Goal: Task Accomplishment & Management: Use online tool/utility

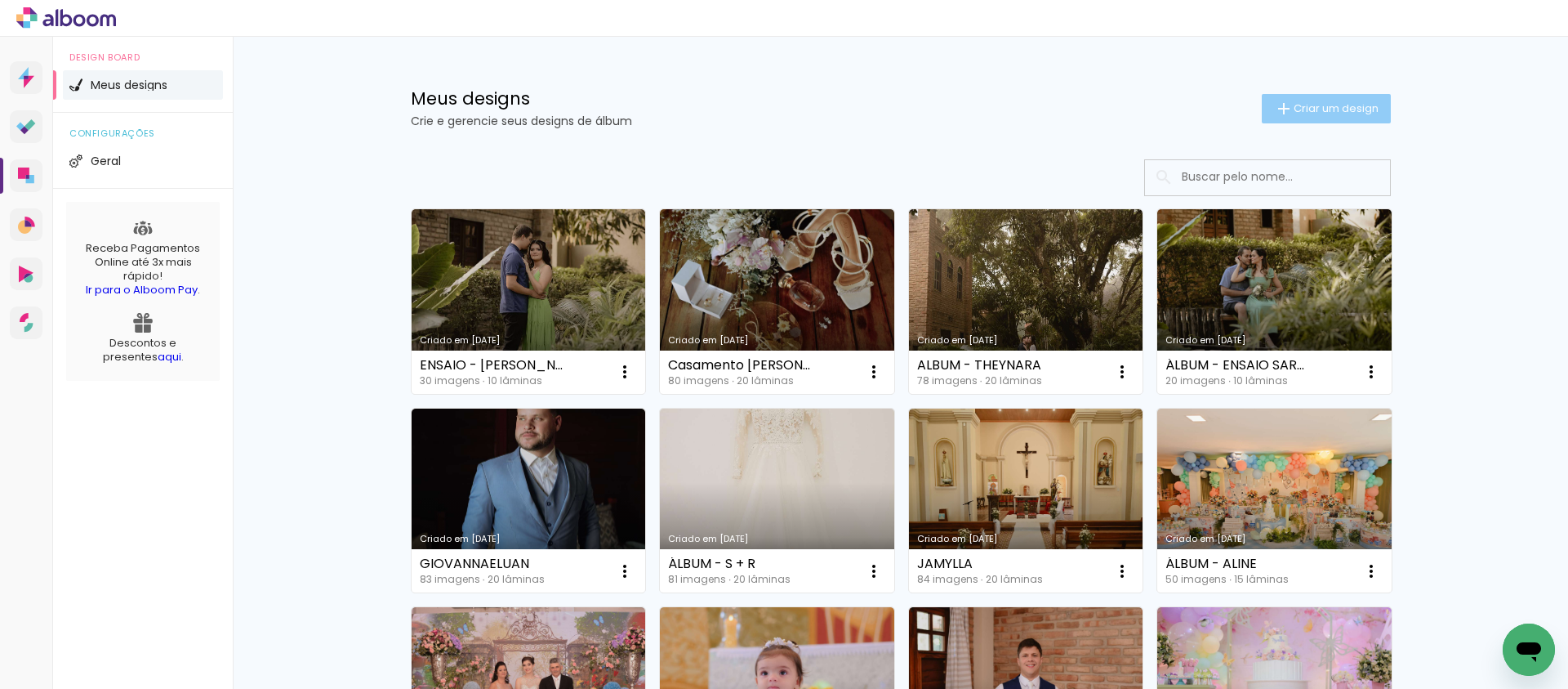
click at [1308, 109] on span "Criar um design" at bounding box center [1336, 108] width 85 height 11
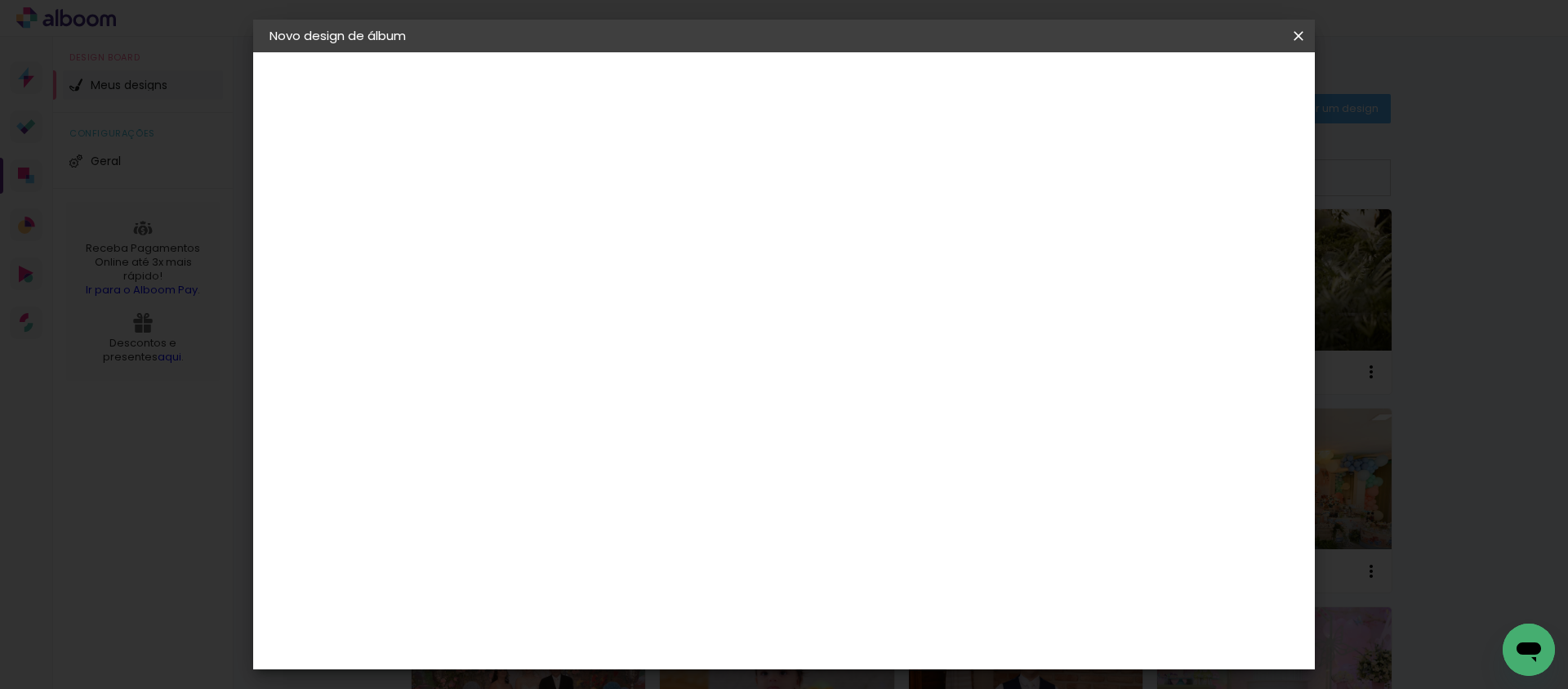
click at [537, 212] on input at bounding box center [537, 219] width 0 height 25
type input "Casamento Julyana"
type paper-input "Casamento Julyana"
click at [704, 92] on paper-button "Avançar" at bounding box center [664, 86] width 80 height 28
click at [615, 280] on paper-input-container at bounding box center [578, 261] width 176 height 36
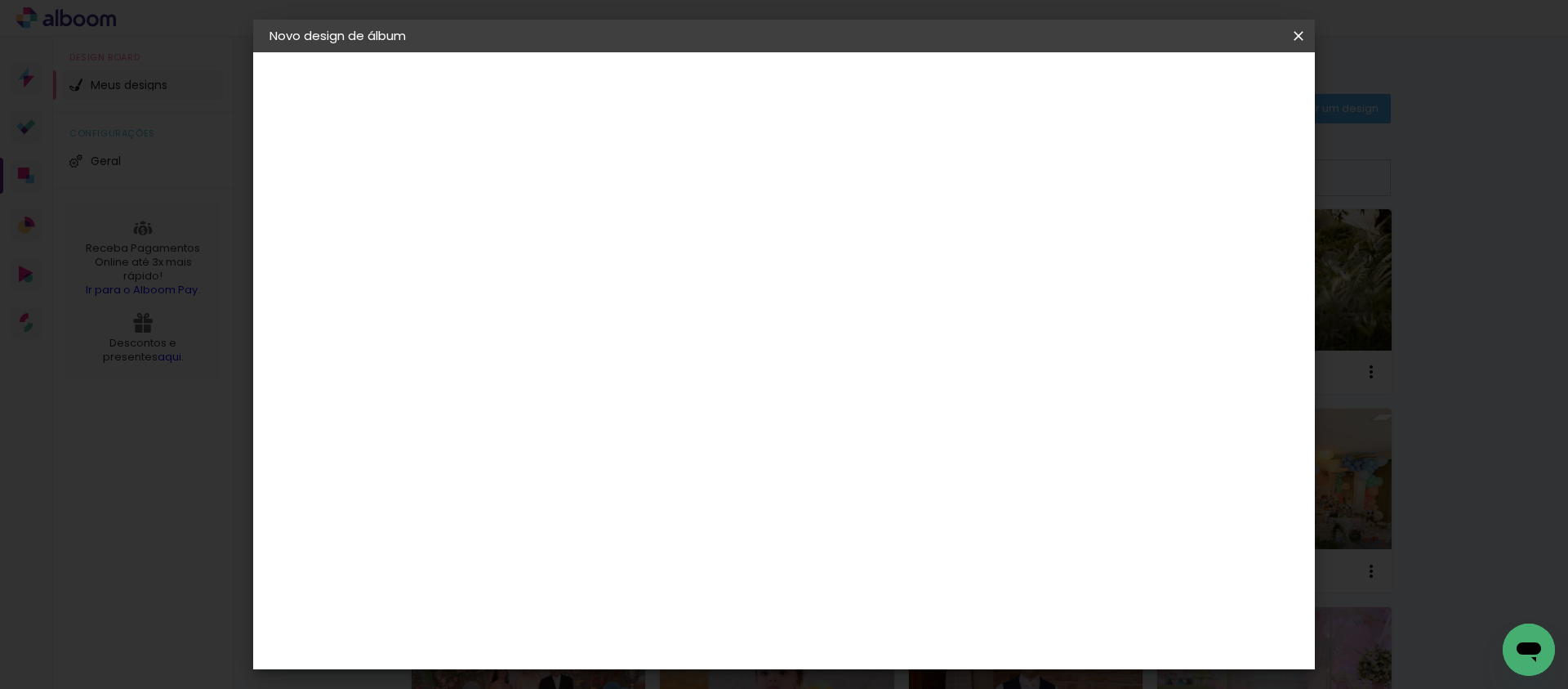
click at [617, 311] on input at bounding box center [578, 310] width 165 height 20
type input "prof"
type paper-input "prof"
click at [518, 361] on paper-item "ProFox" at bounding box center [562, 369] width 144 height 36
click at [0, 0] on slot "Avançar" at bounding box center [0, 0] width 0 height 0
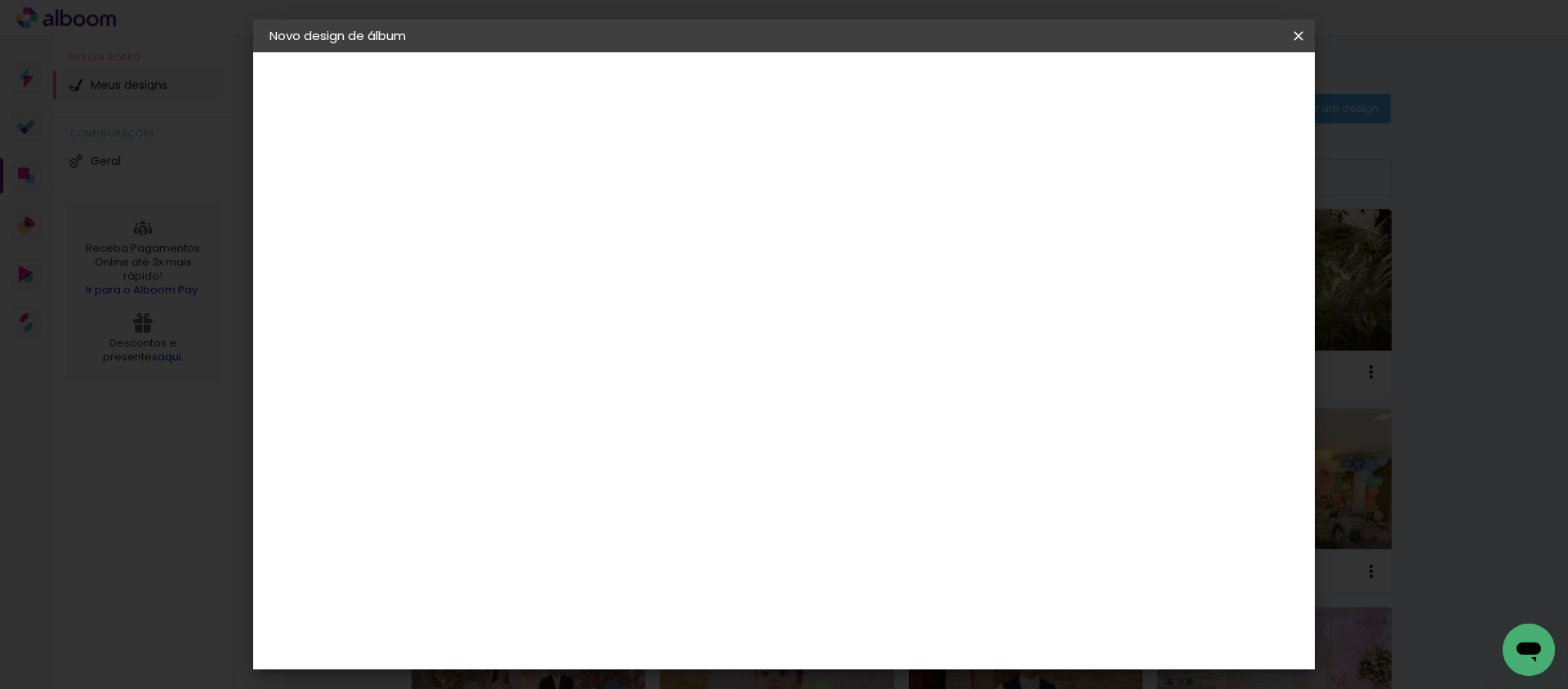
scroll to position [264, 0]
click at [647, 634] on span "30 × 30" at bounding box center [608, 651] width 76 height 33
click at [0, 0] on slot "Avançar" at bounding box center [0, 0] width 0 height 0
click at [1104, 174] on div at bounding box center [1096, 176] width 14 height 14
type paper-checkbox "on"
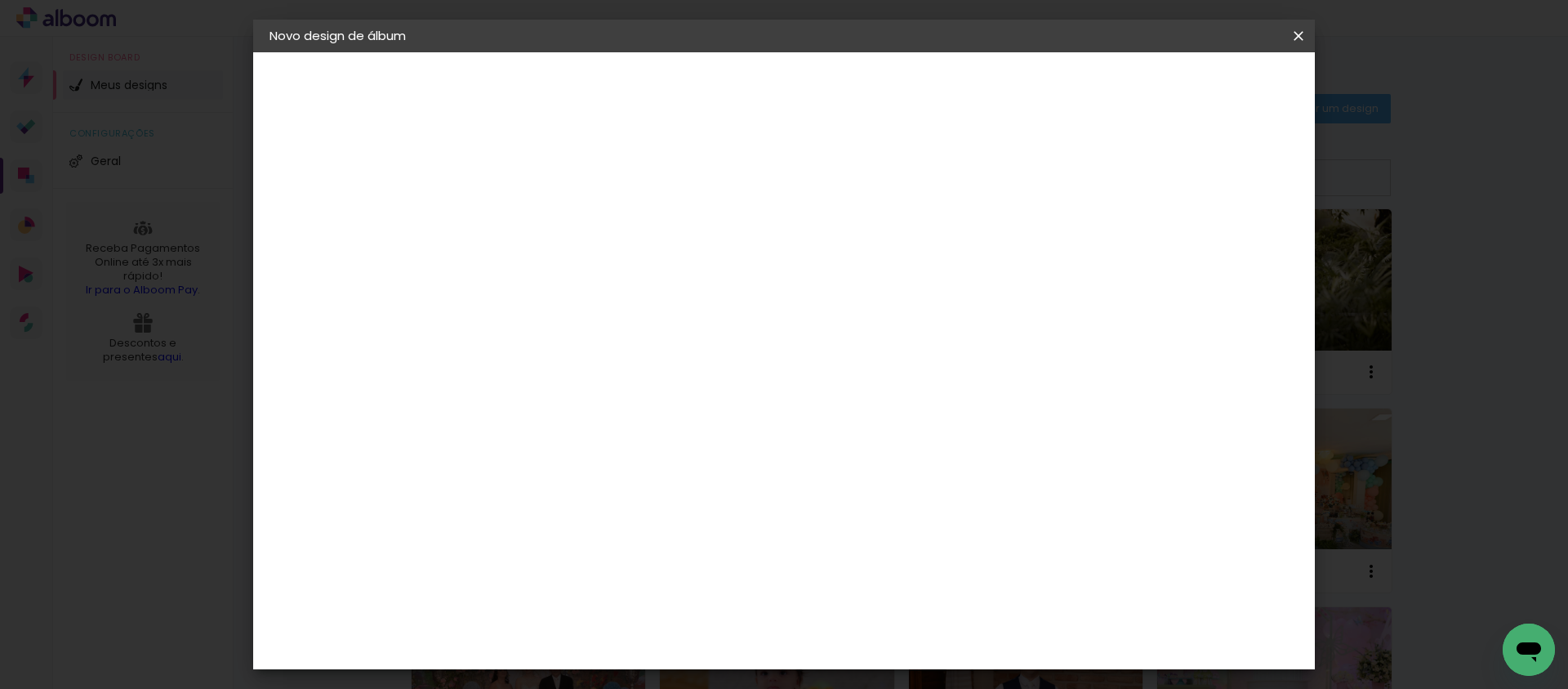
click at [1197, 87] on span "Iniciar design" at bounding box center [1159, 87] width 75 height 11
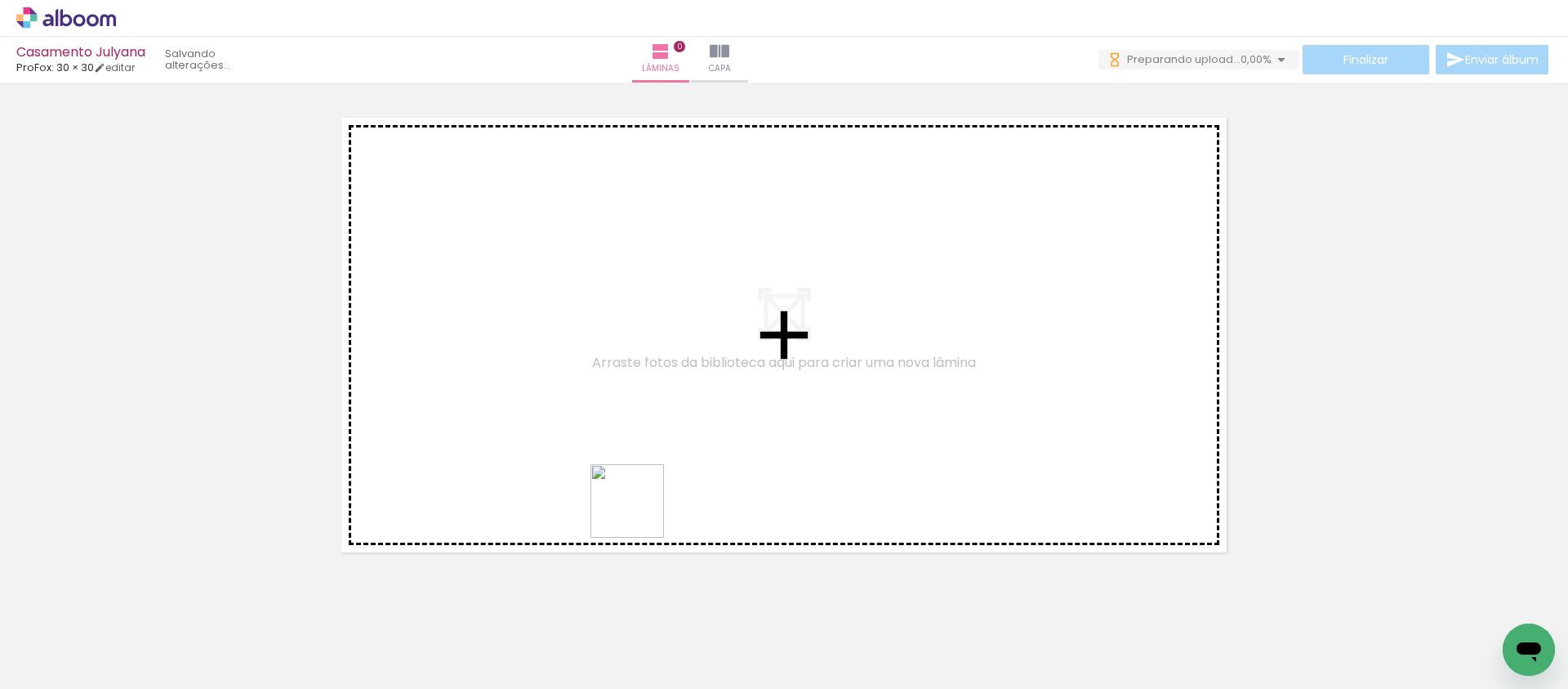
drag, startPoint x: 641, startPoint y: 649, endPoint x: 637, endPoint y: 469, distance: 180.0
click at [637, 469] on quentale-workspace at bounding box center [784, 344] width 1568 height 689
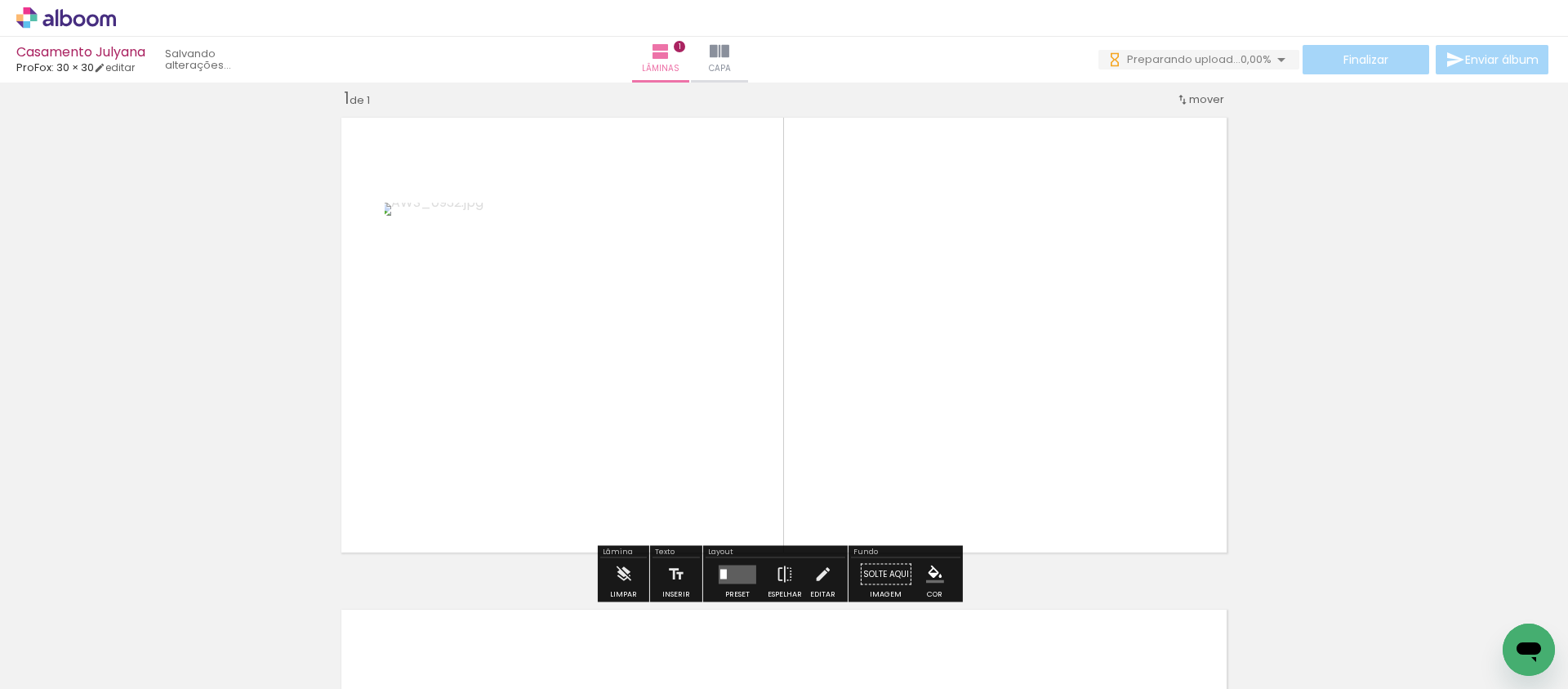
scroll to position [20, 0]
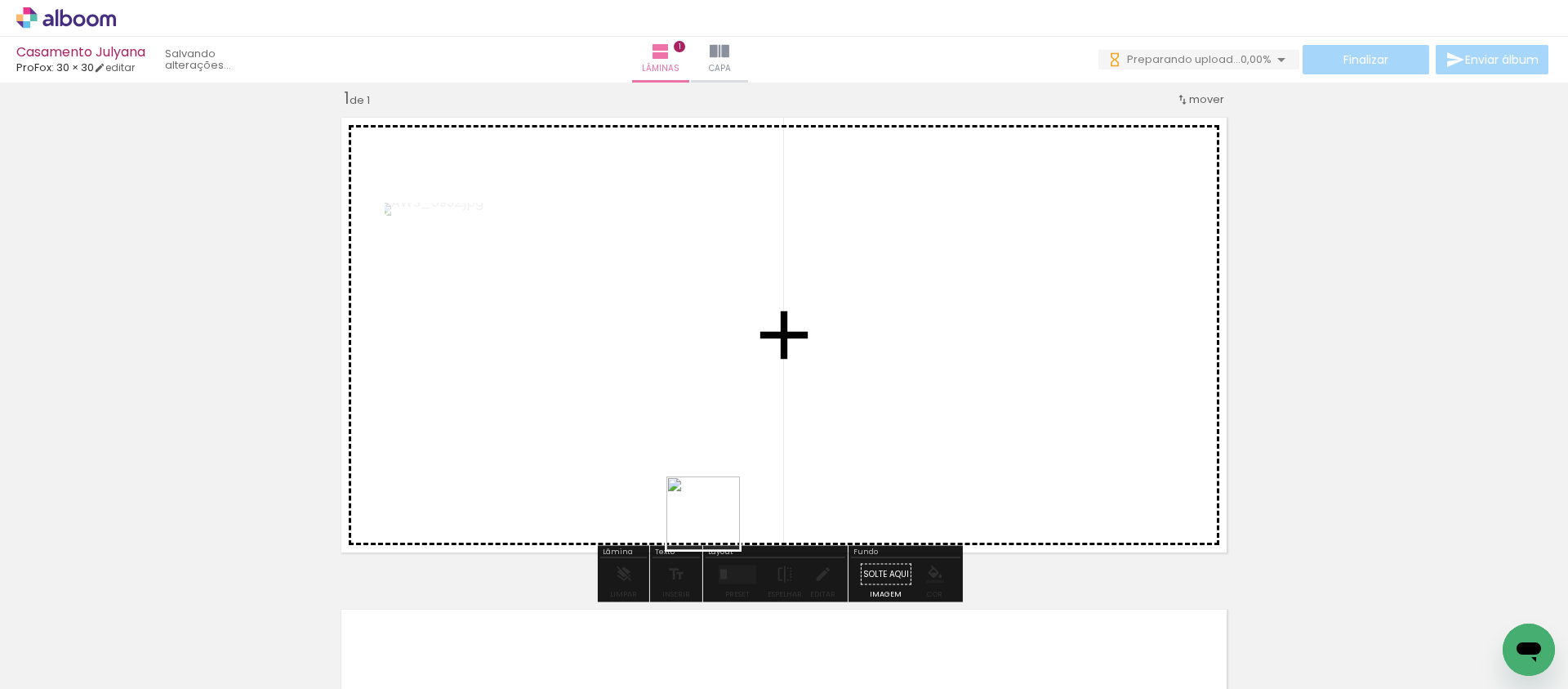
drag, startPoint x: 716, startPoint y: 638, endPoint x: 715, endPoint y: 461, distance: 177.0
click at [715, 461] on quentale-workspace at bounding box center [784, 344] width 1568 height 689
drag, startPoint x: 808, startPoint y: 629, endPoint x: 853, endPoint y: 461, distance: 173.9
click at [842, 425] on quentale-workspace at bounding box center [784, 344] width 1568 height 689
drag, startPoint x: 893, startPoint y: 640, endPoint x: 764, endPoint y: 441, distance: 237.2
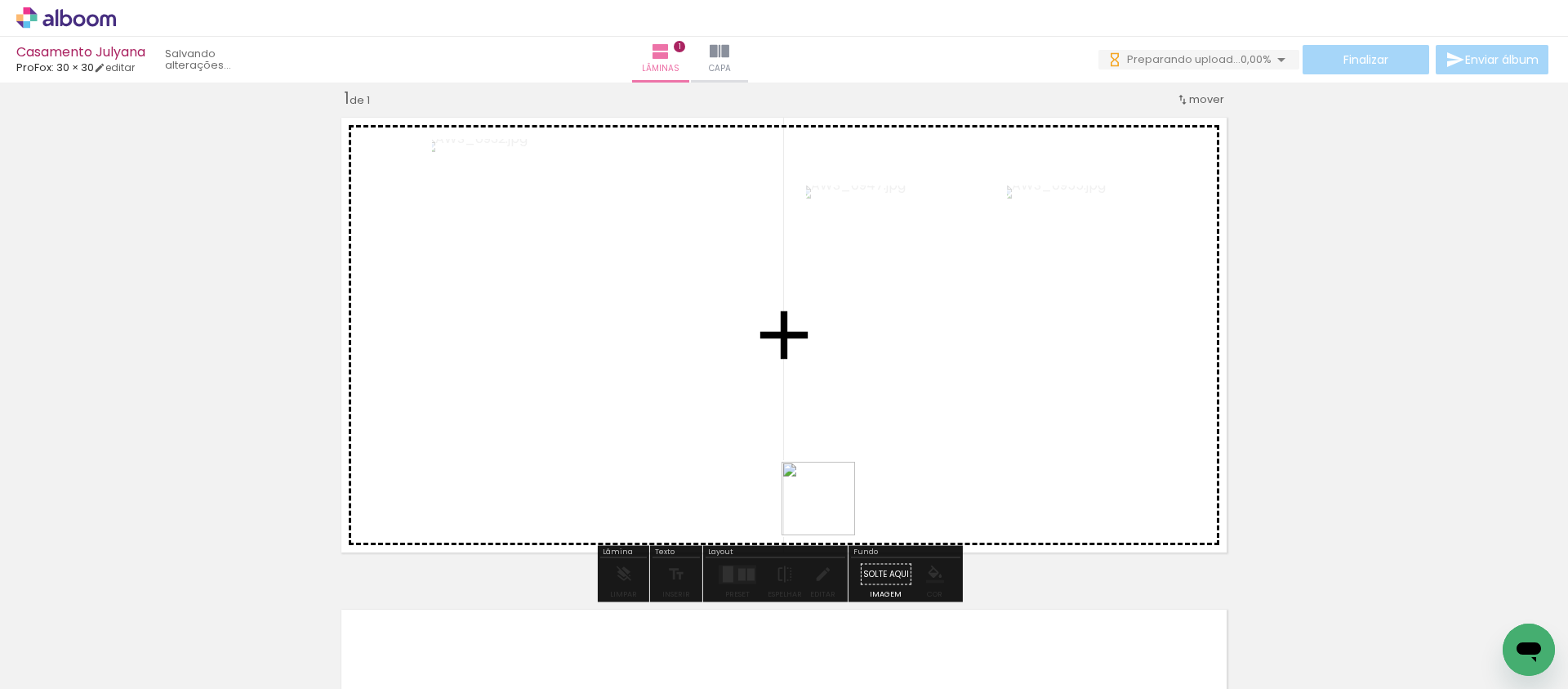
click at [764, 441] on quentale-workspace at bounding box center [784, 344] width 1568 height 689
drag, startPoint x: 997, startPoint y: 633, endPoint x: 1054, endPoint y: 496, distance: 148.4
click at [991, 403] on quentale-workspace at bounding box center [784, 344] width 1568 height 689
drag, startPoint x: 1070, startPoint y: 648, endPoint x: 1132, endPoint y: 515, distance: 146.7
click at [1070, 419] on quentale-workspace at bounding box center [784, 344] width 1568 height 689
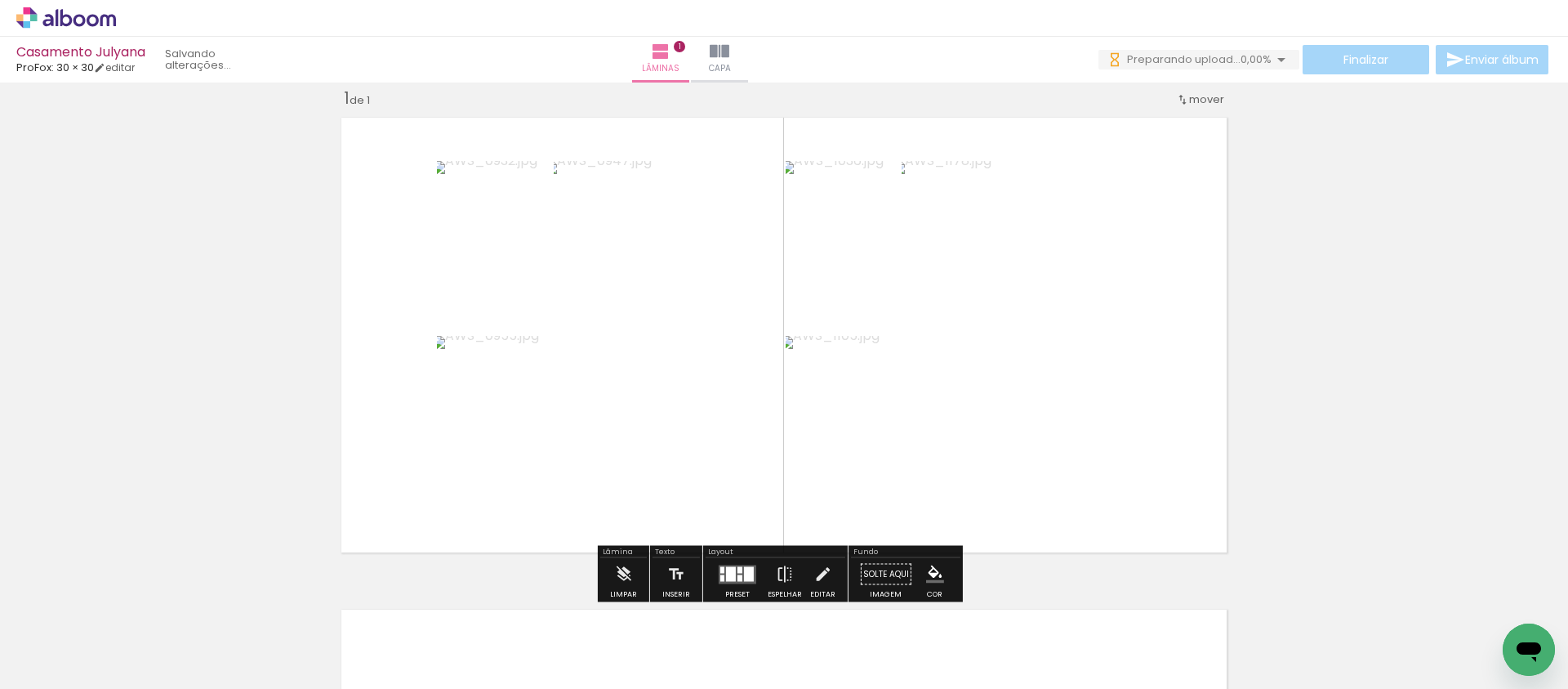
scroll to position [0, 0]
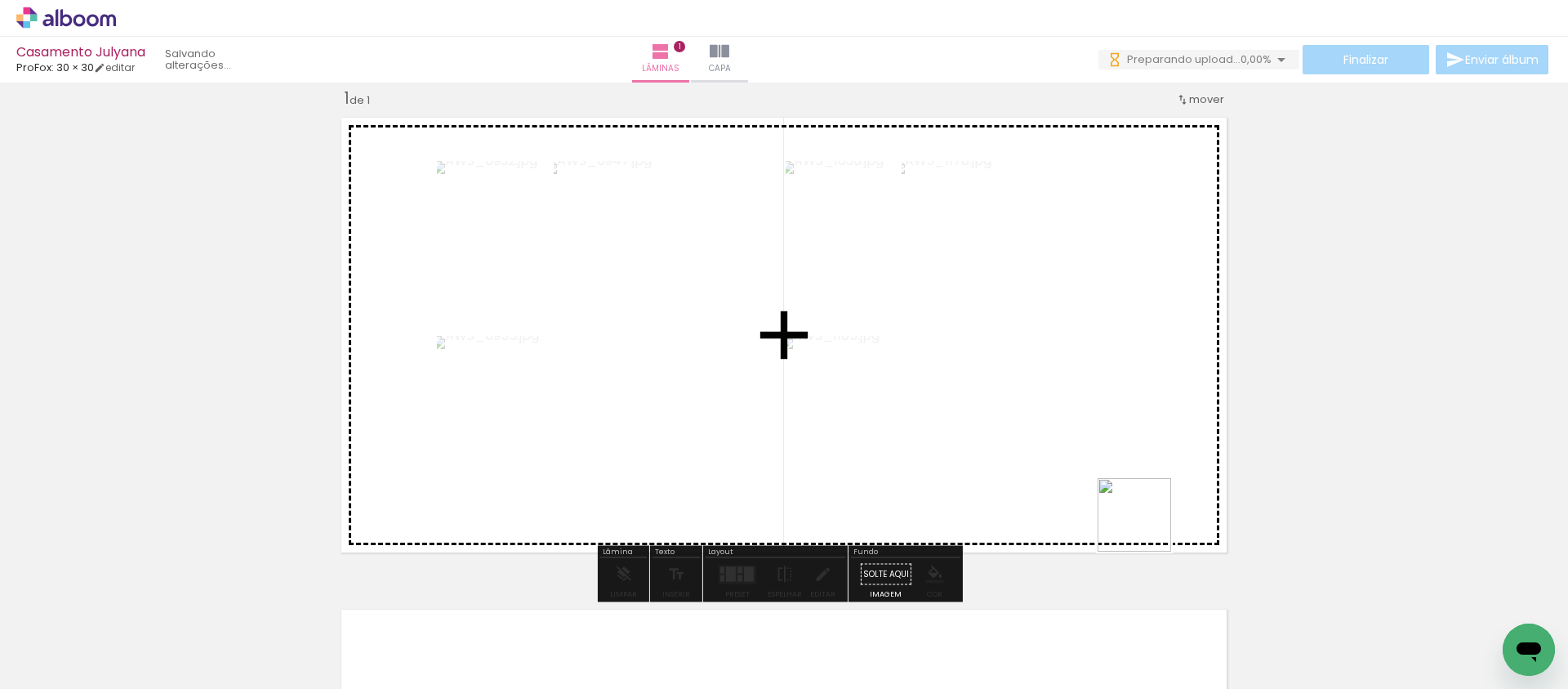
drag, startPoint x: 1177, startPoint y: 627, endPoint x: 1100, endPoint y: 423, distance: 218.0
click at [1109, 426] on quentale-workspace at bounding box center [784, 344] width 1568 height 689
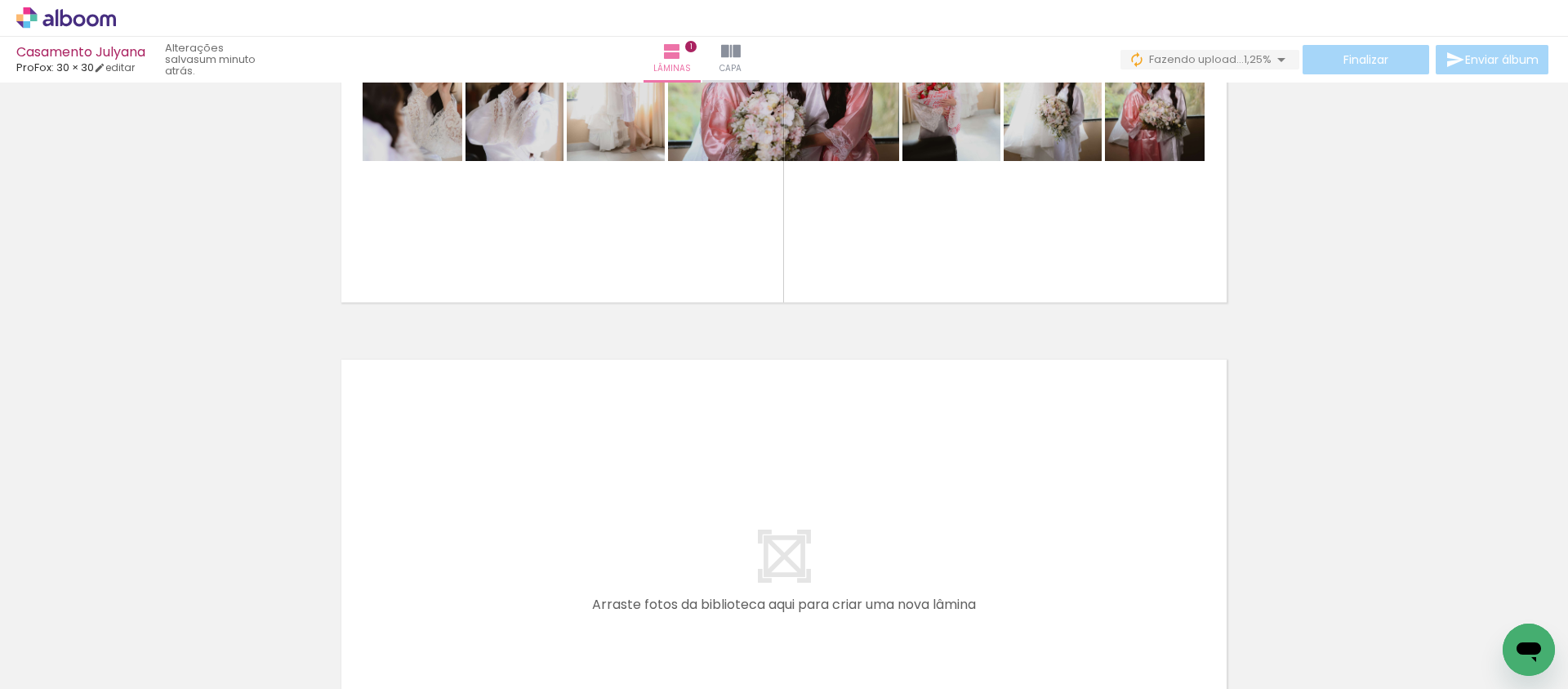
scroll to position [366, 0]
